Goal: Task Accomplishment & Management: Manage account settings

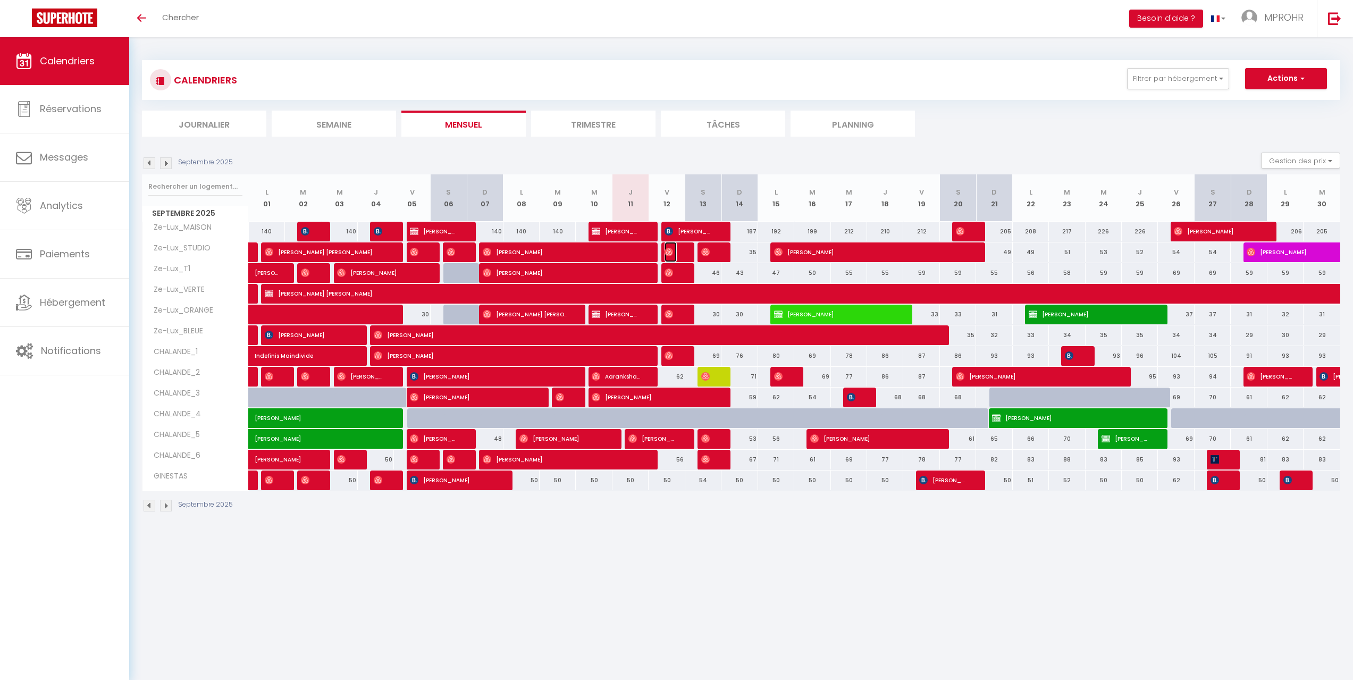
click at [671, 253] on img at bounding box center [669, 252] width 9 height 9
select select "OK"
select select "0"
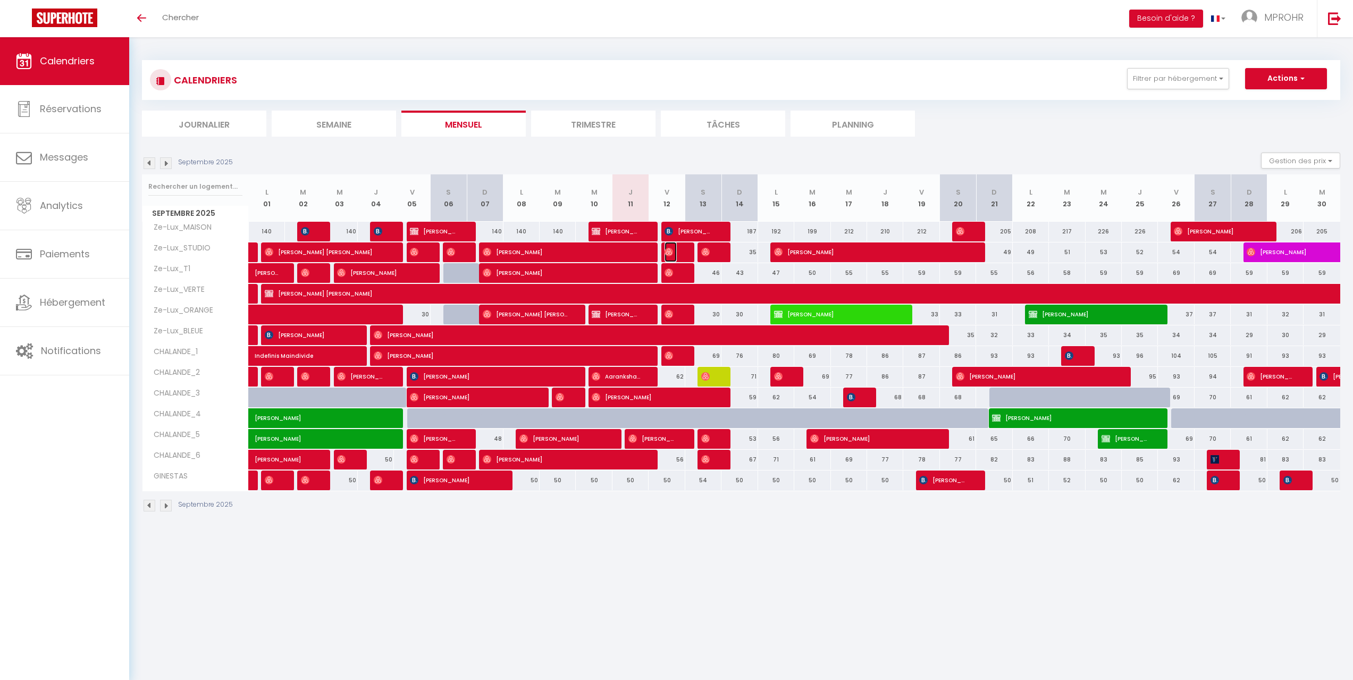
select select "1"
select select
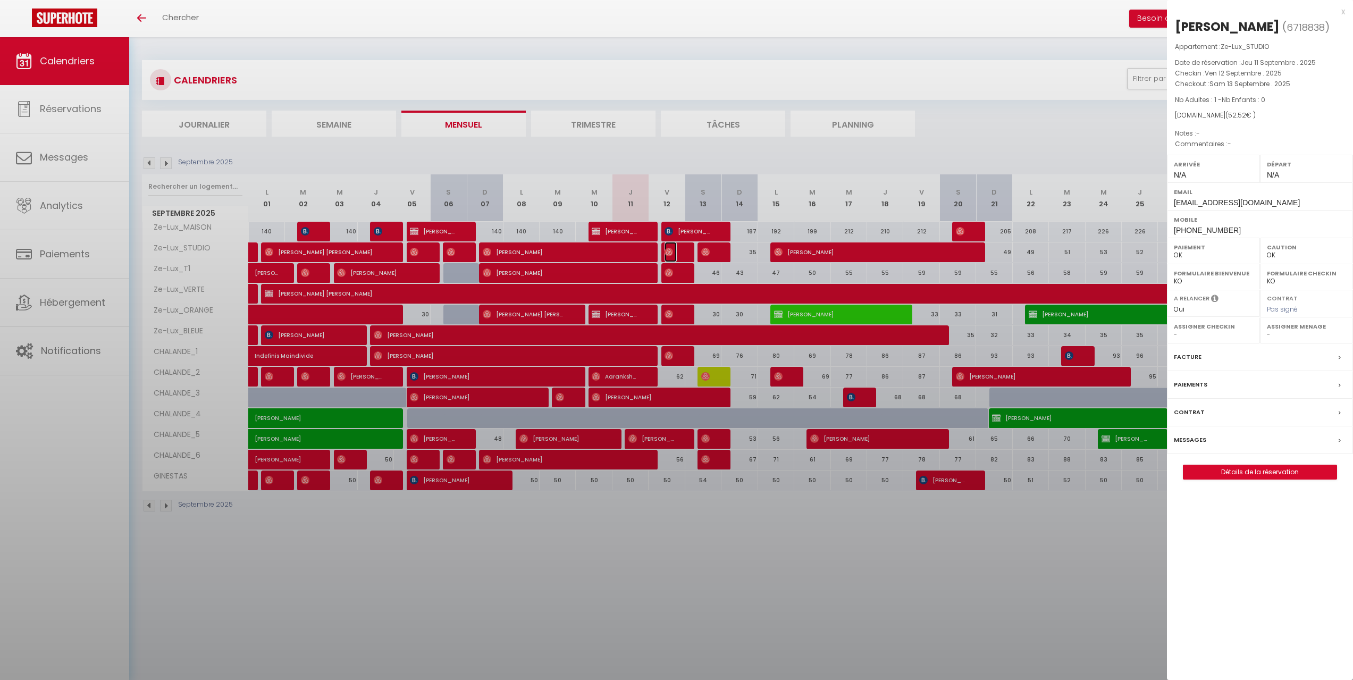
select select "9925"
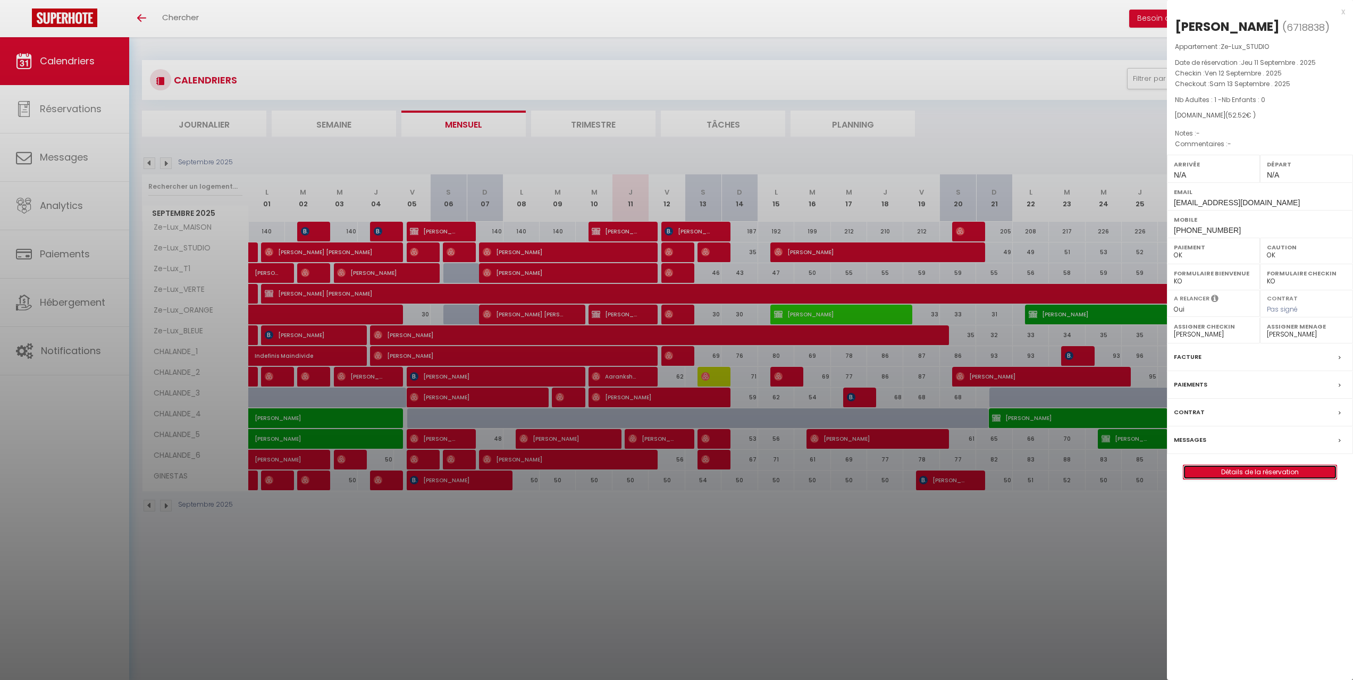
click at [1243, 479] on link "Détails de la réservation" at bounding box center [1259, 472] width 153 height 14
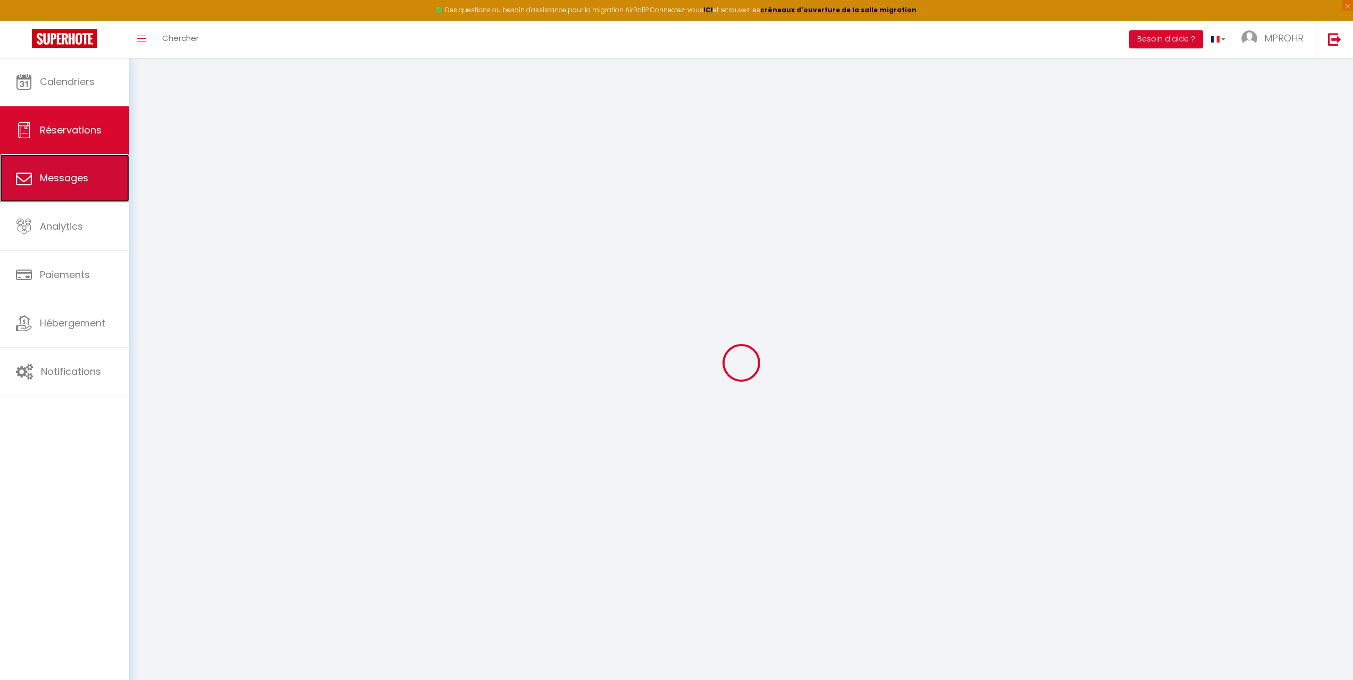
click at [70, 183] on span "Messages" at bounding box center [64, 177] width 48 height 13
select select "message"
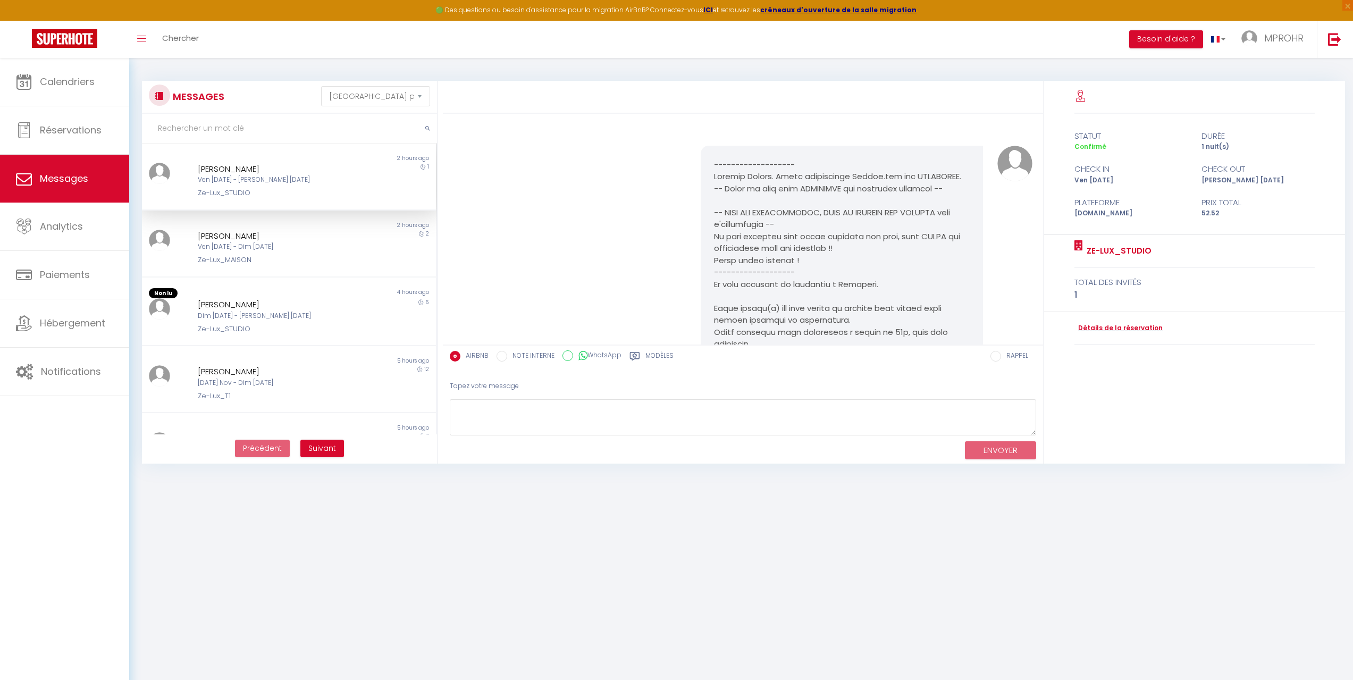
scroll to position [650, 0]
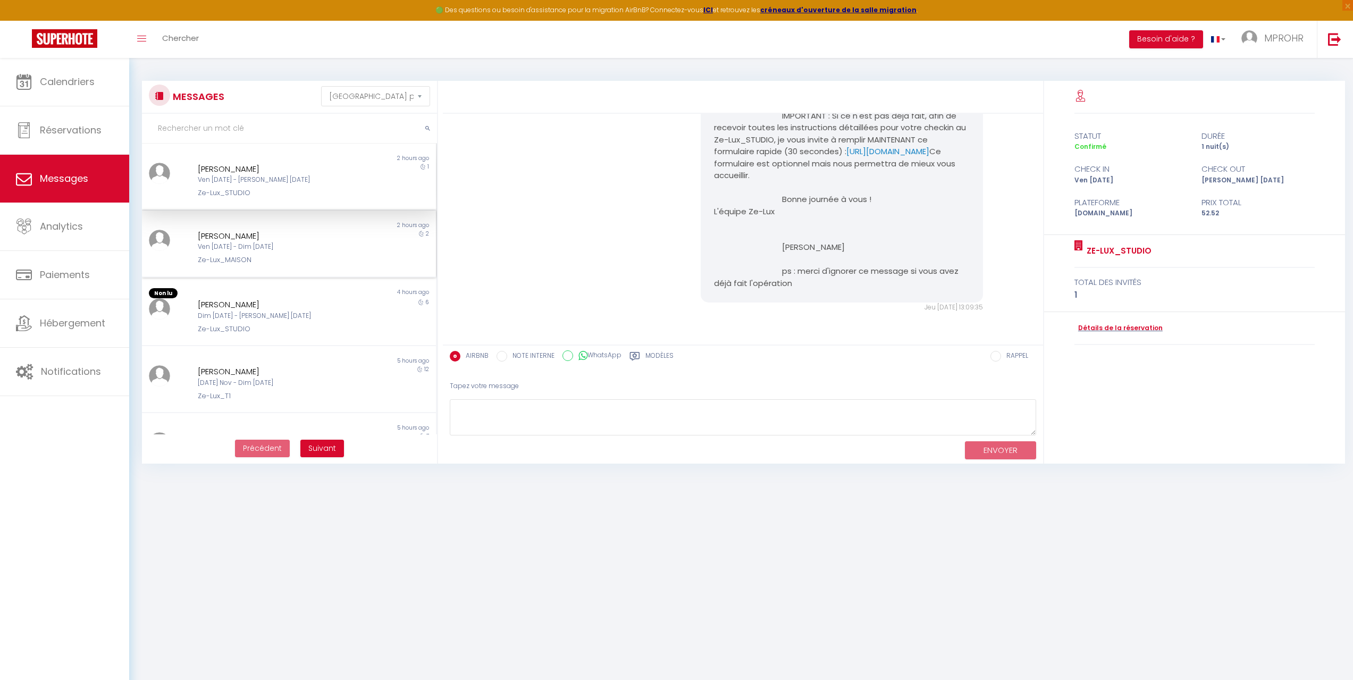
click at [252, 238] on div "[PERSON_NAME]" at bounding box center [276, 236] width 157 height 13
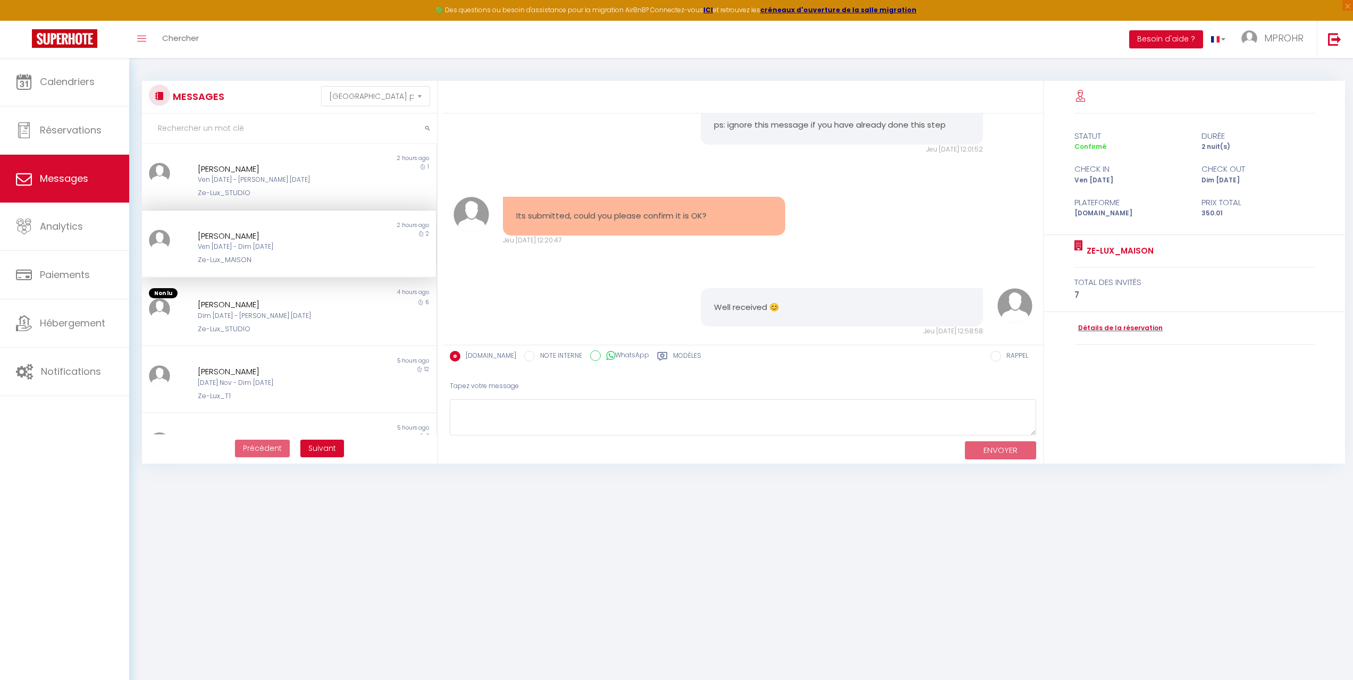
scroll to position [1442, 0]
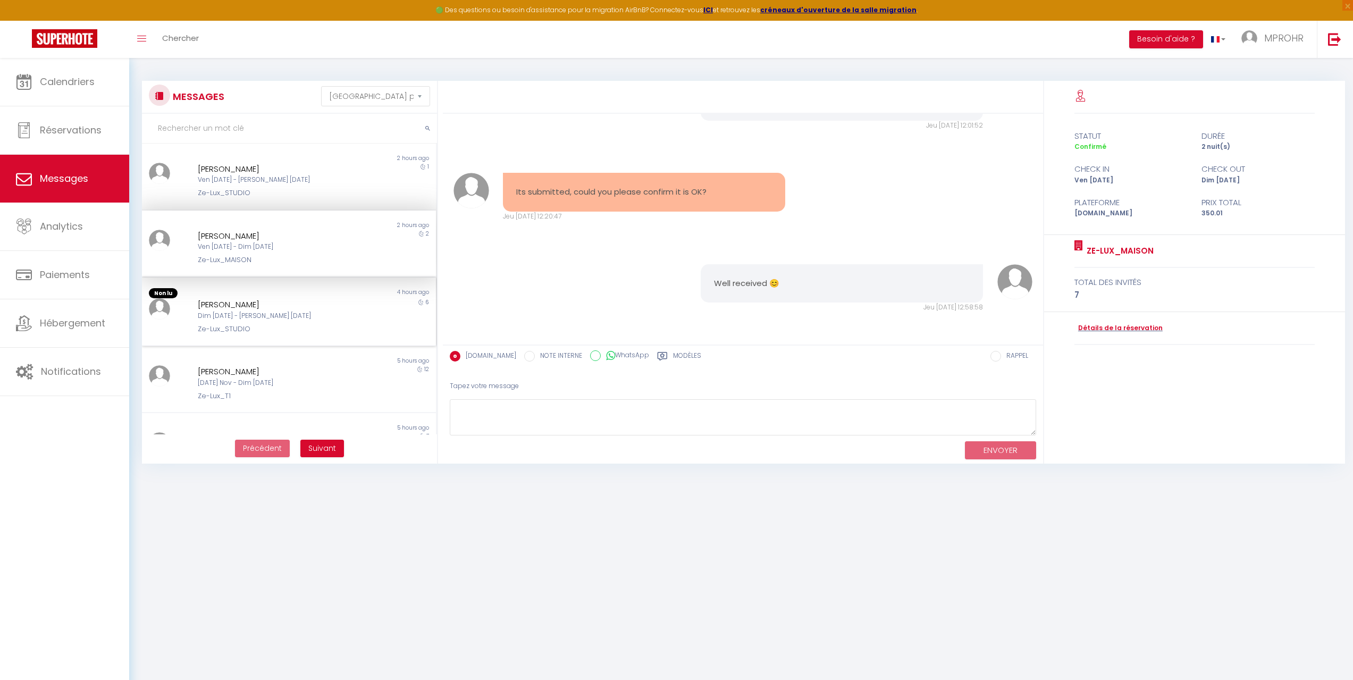
click at [266, 322] on div "Anton Maignan Dim 28 Sep - Sam 04 Oct Ze-Lux_STUDIO" at bounding box center [277, 316] width 172 height 36
